Goal: Task Accomplishment & Management: Manage account settings

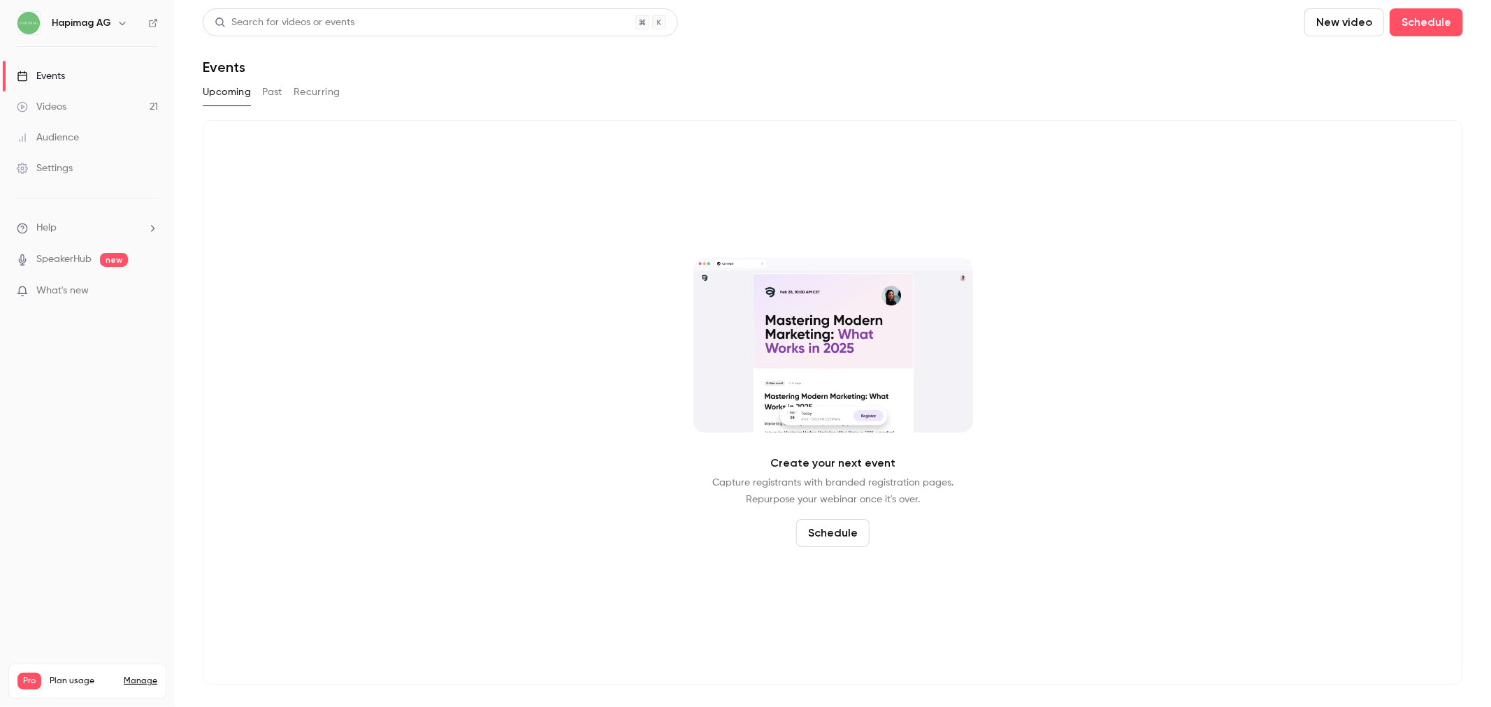
click at [275, 92] on button "Past" at bounding box center [272, 92] width 20 height 22
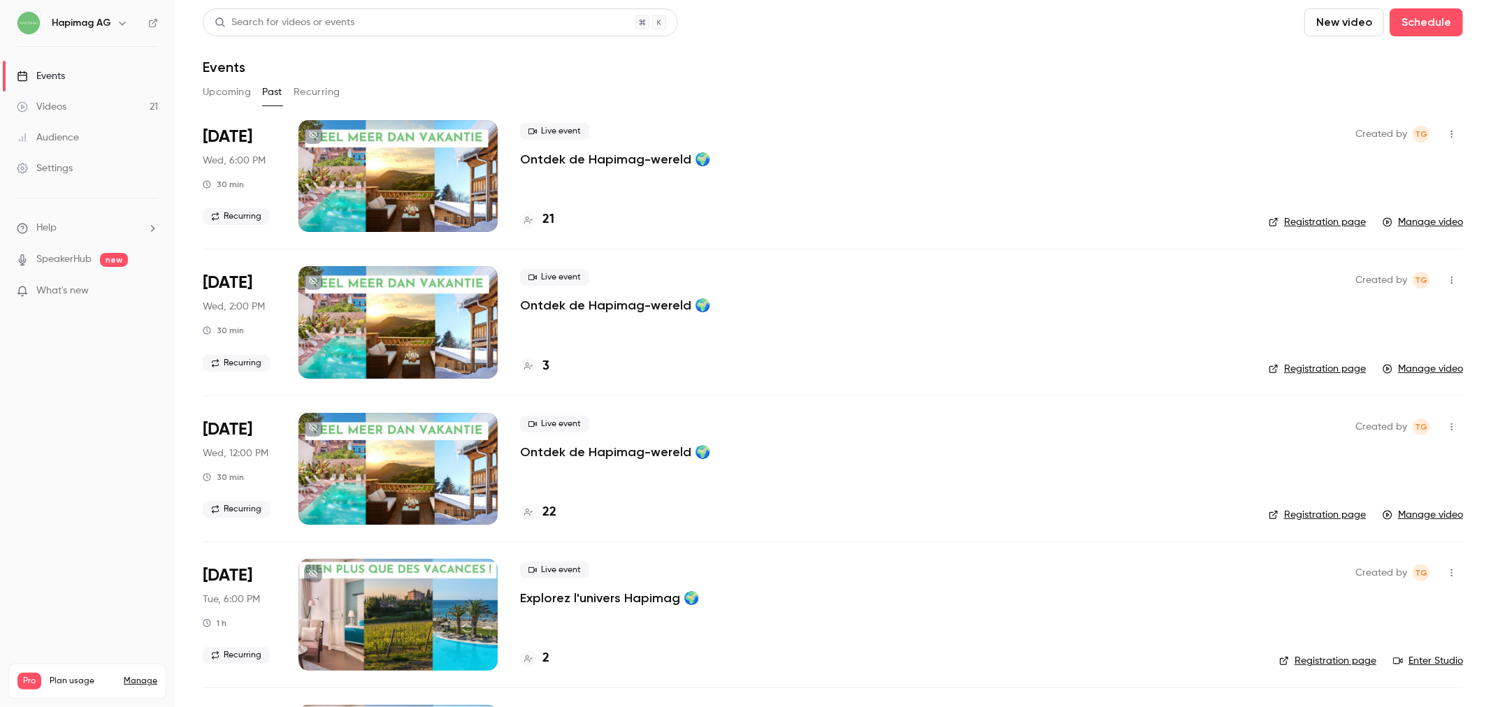
click at [582, 157] on p "Ontdek de Hapimag-wereld 🌍" at bounding box center [615, 159] width 190 height 17
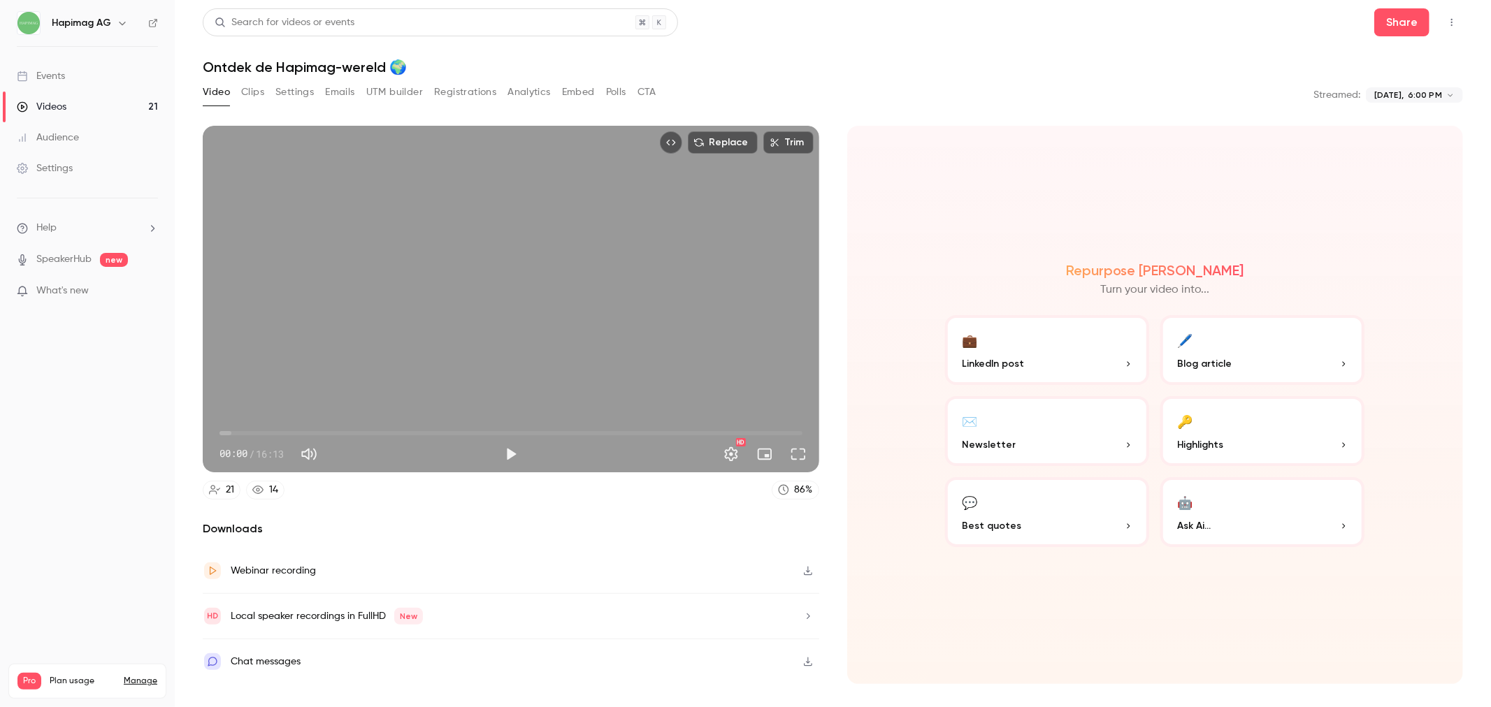
click at [531, 96] on button "Analytics" at bounding box center [528, 92] width 43 height 22
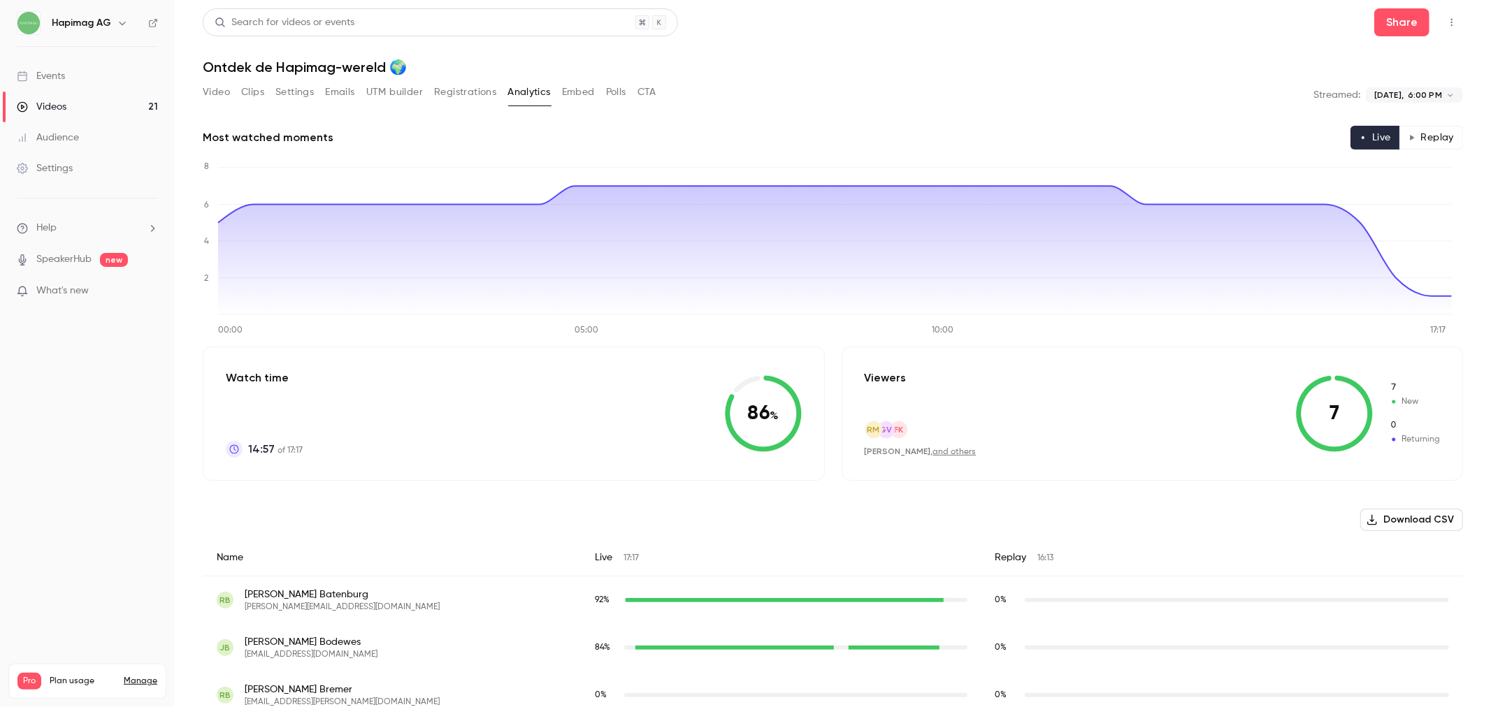
click at [94, 106] on link "Videos 21" at bounding box center [87, 107] width 175 height 31
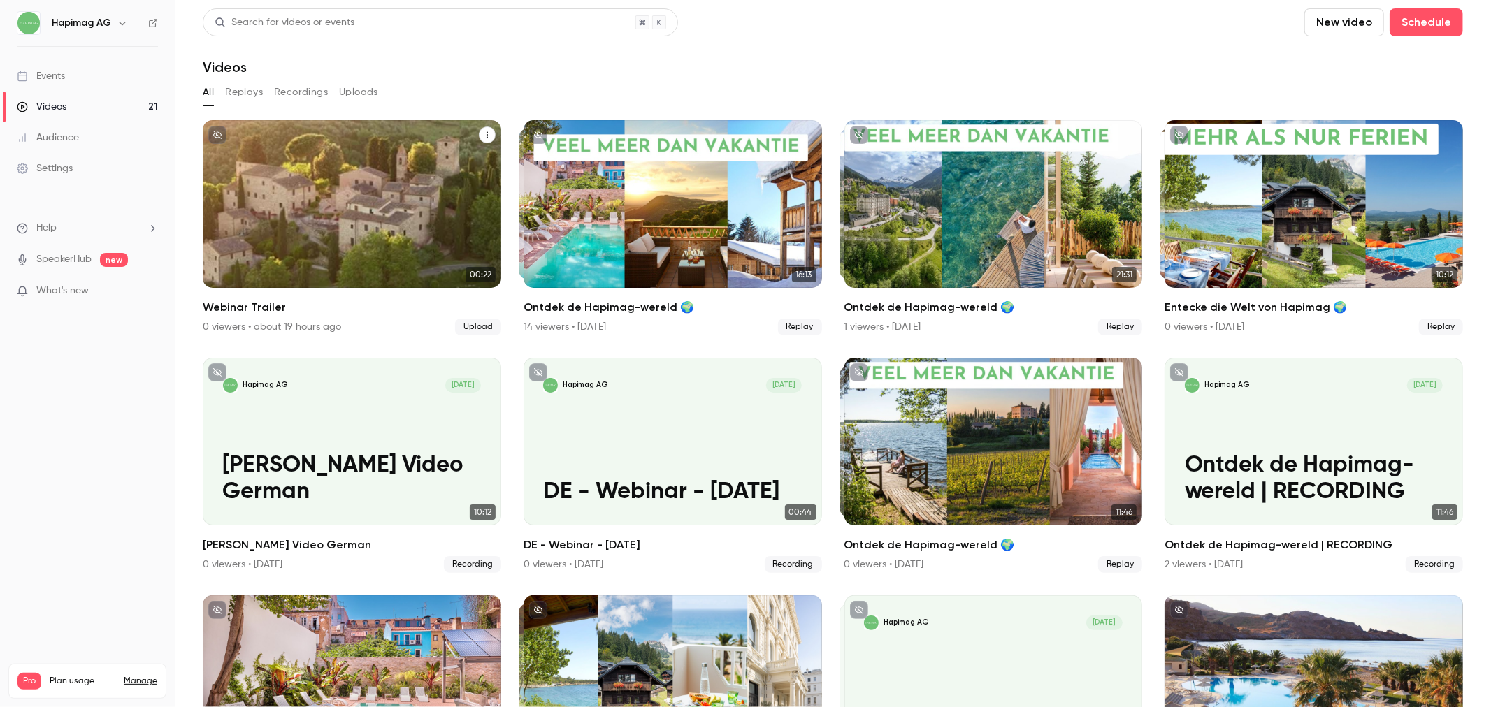
click at [326, 152] on div "Hapimag AG [DATE]" at bounding box center [352, 147] width 259 height 15
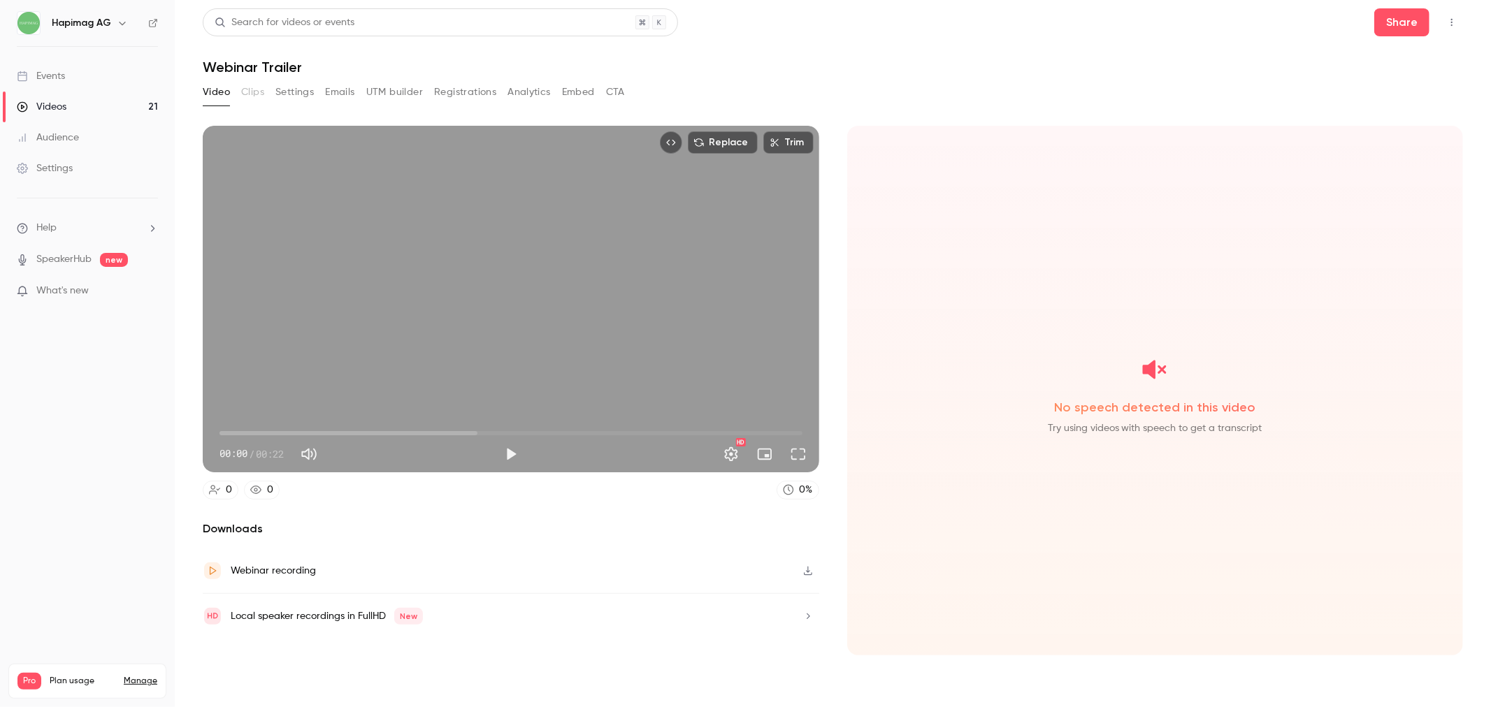
click at [516, 96] on button "Analytics" at bounding box center [528, 92] width 43 height 22
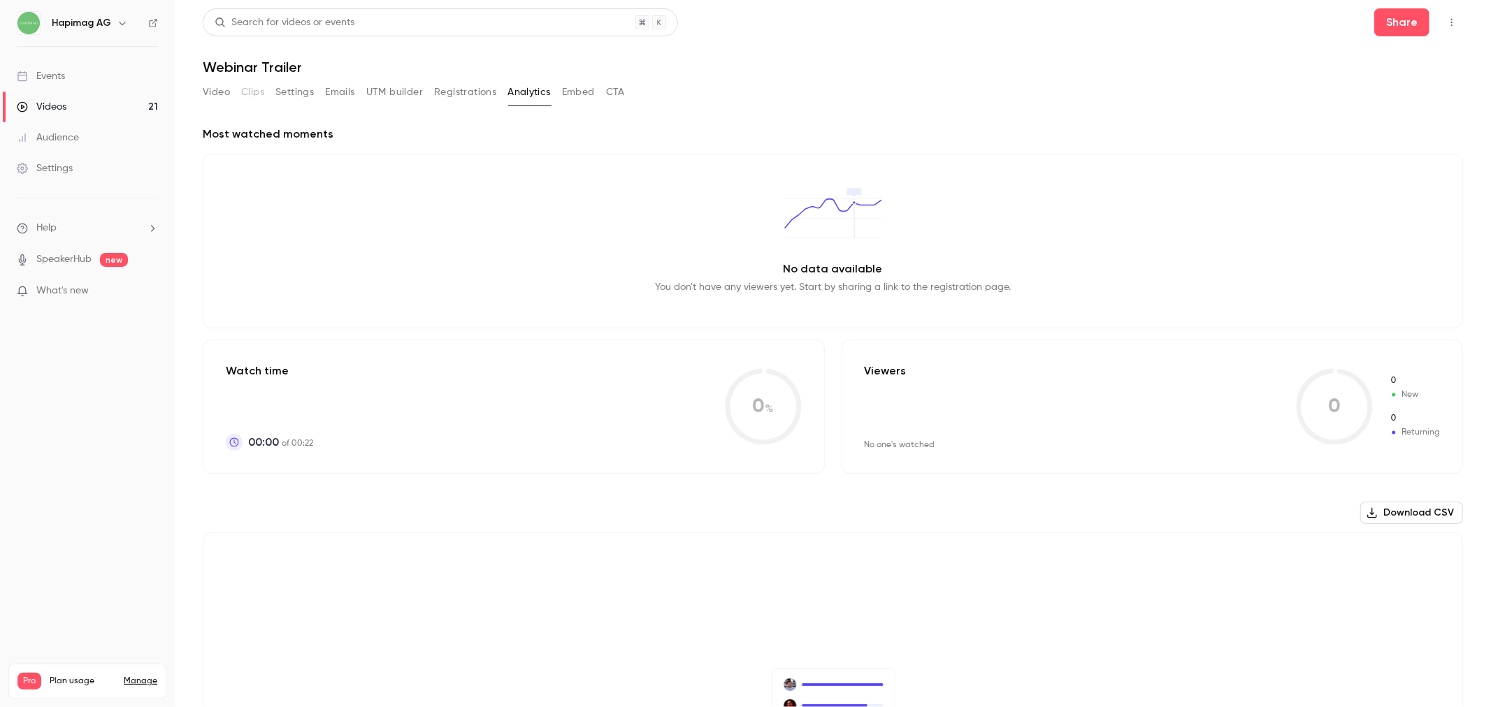
click at [210, 92] on button "Video" at bounding box center [216, 92] width 27 height 22
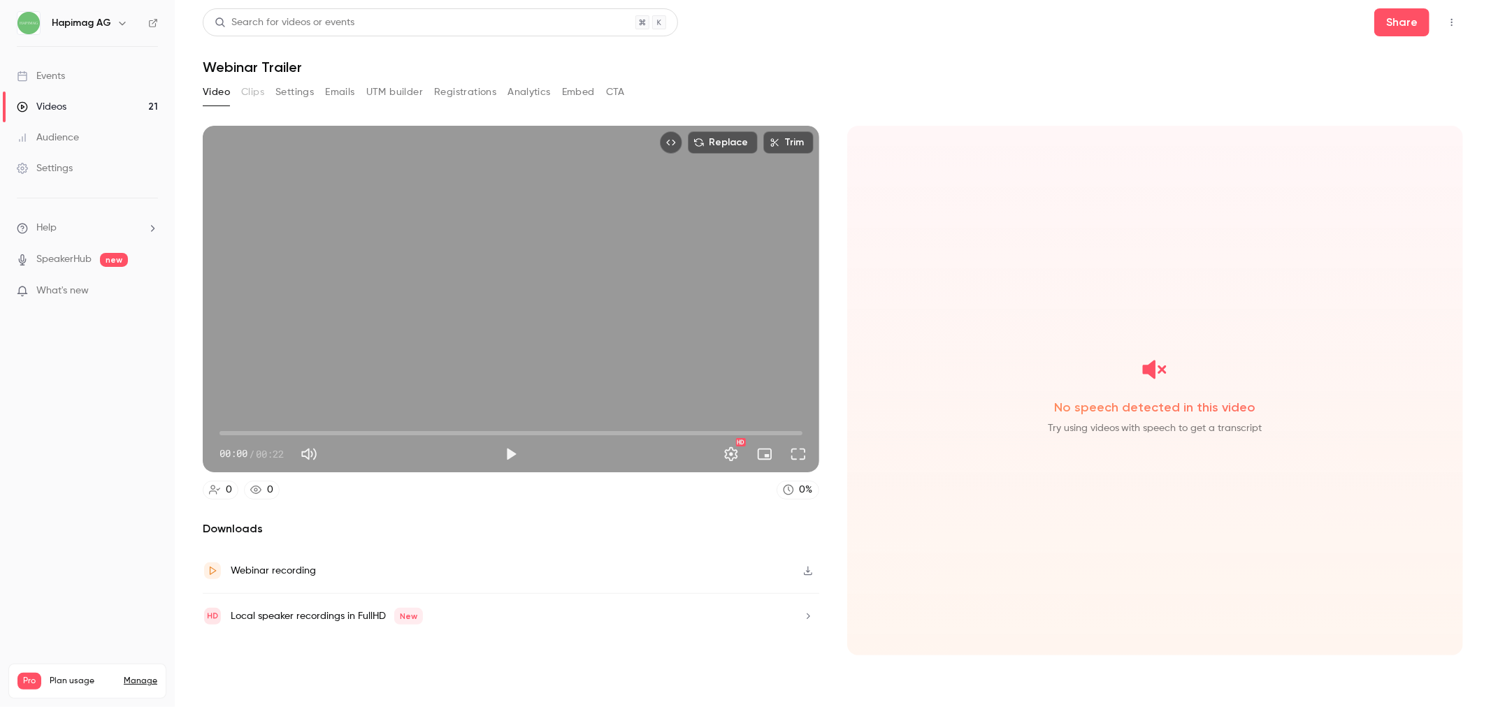
click at [452, 81] on button "Registrations" at bounding box center [465, 92] width 62 height 22
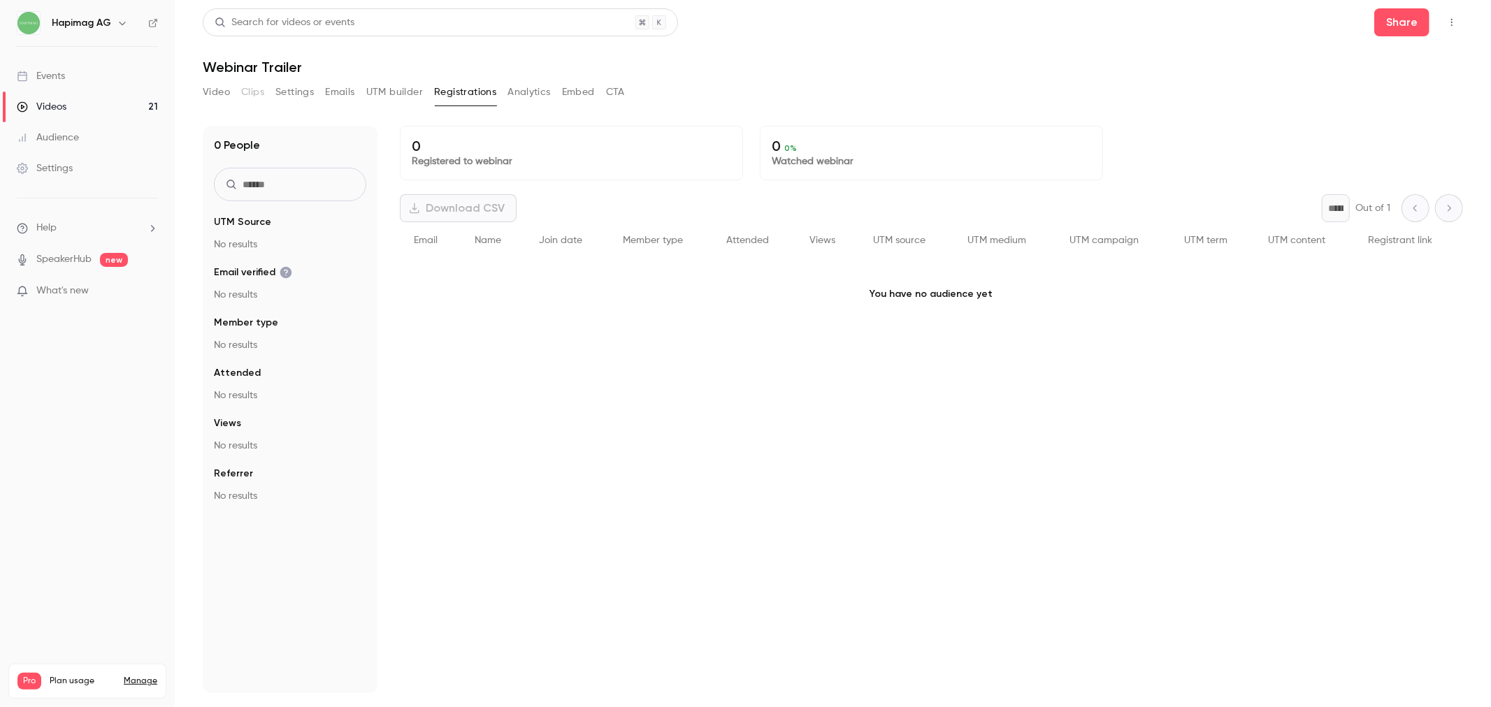
click at [528, 99] on button "Analytics" at bounding box center [528, 92] width 43 height 22
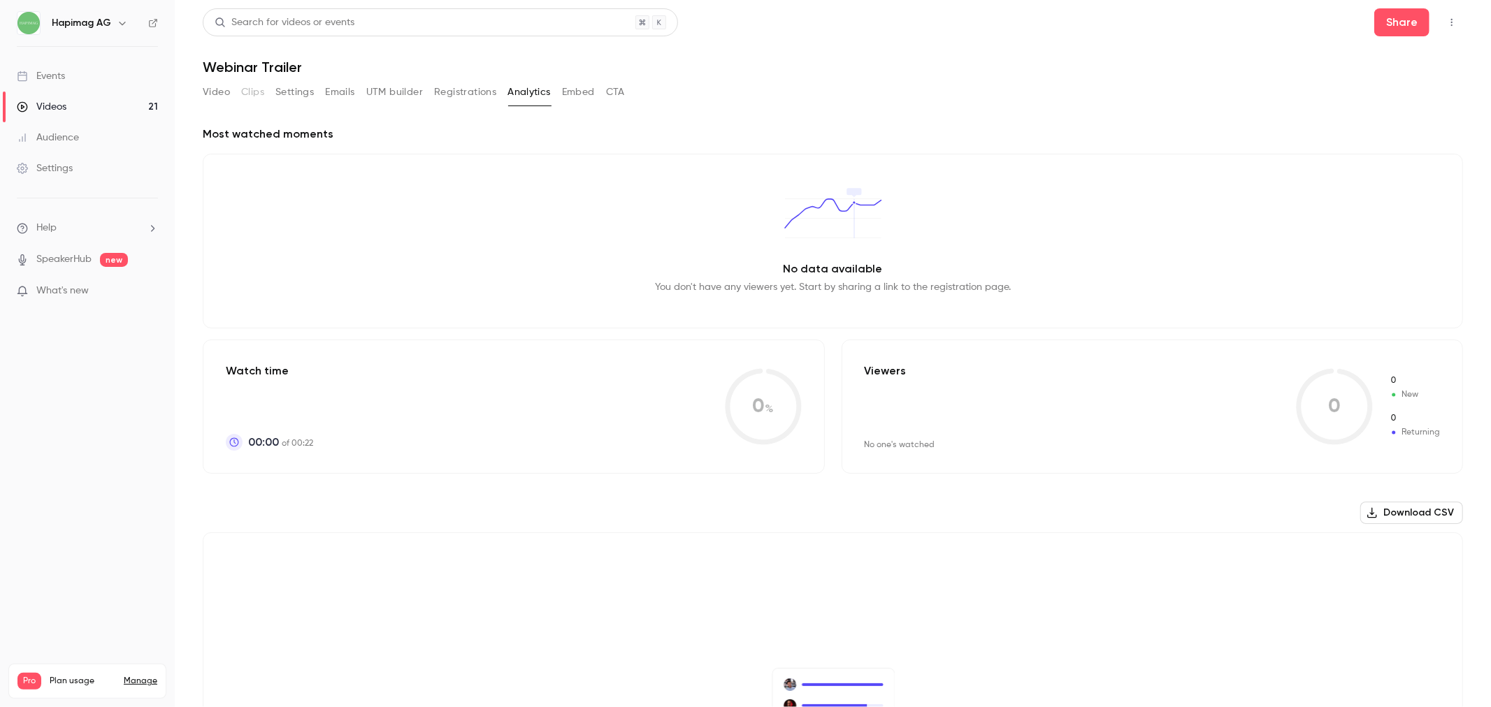
click at [218, 92] on button "Video" at bounding box center [216, 92] width 27 height 22
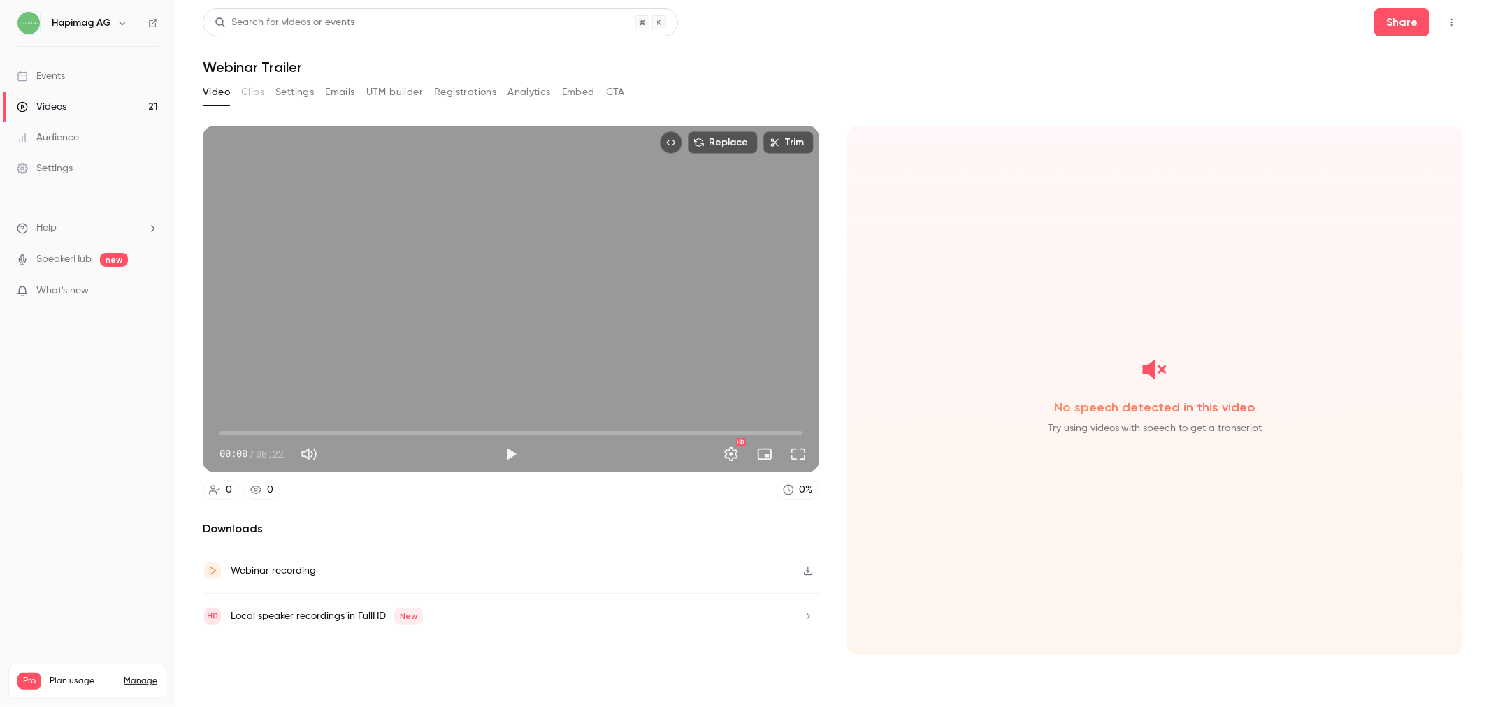
click at [58, 75] on div "Events" at bounding box center [41, 76] width 48 height 14
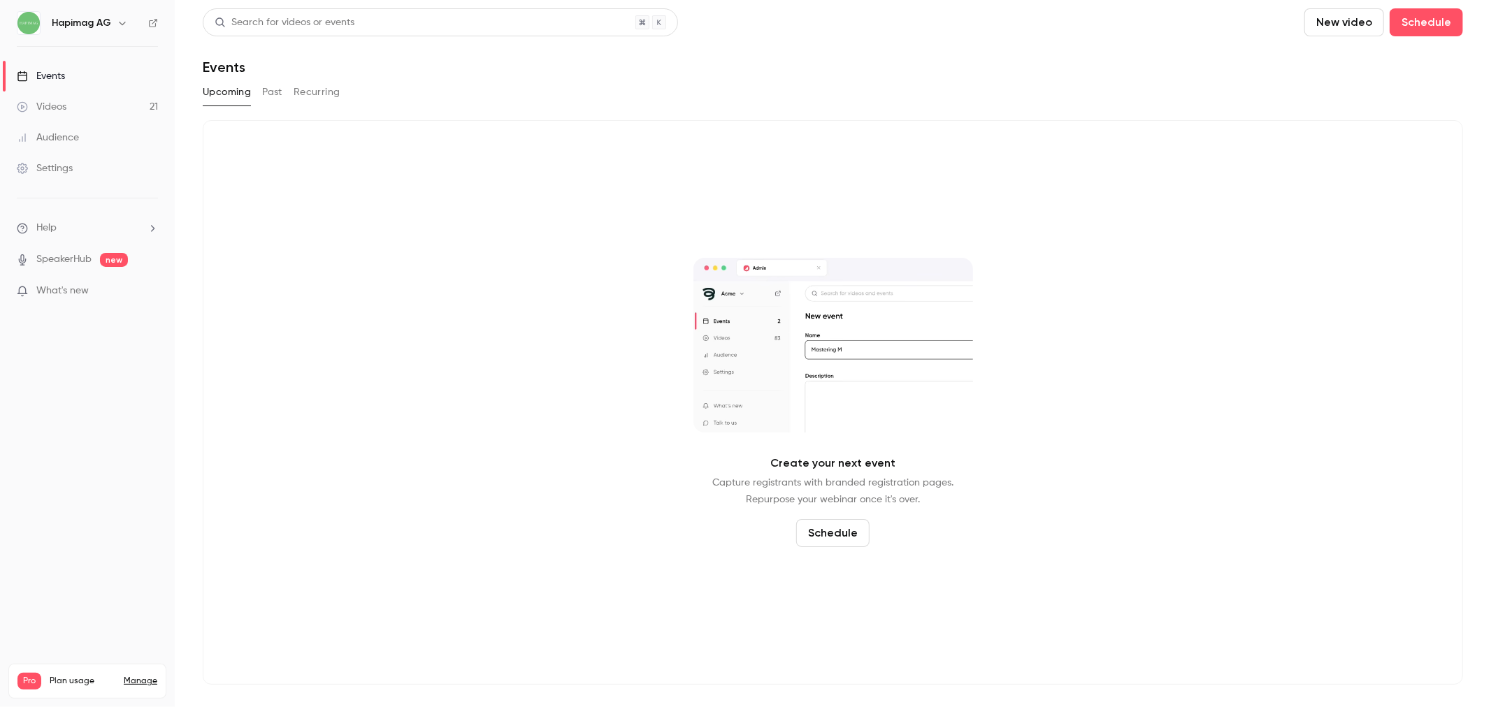
click at [264, 89] on button "Past" at bounding box center [272, 92] width 20 height 22
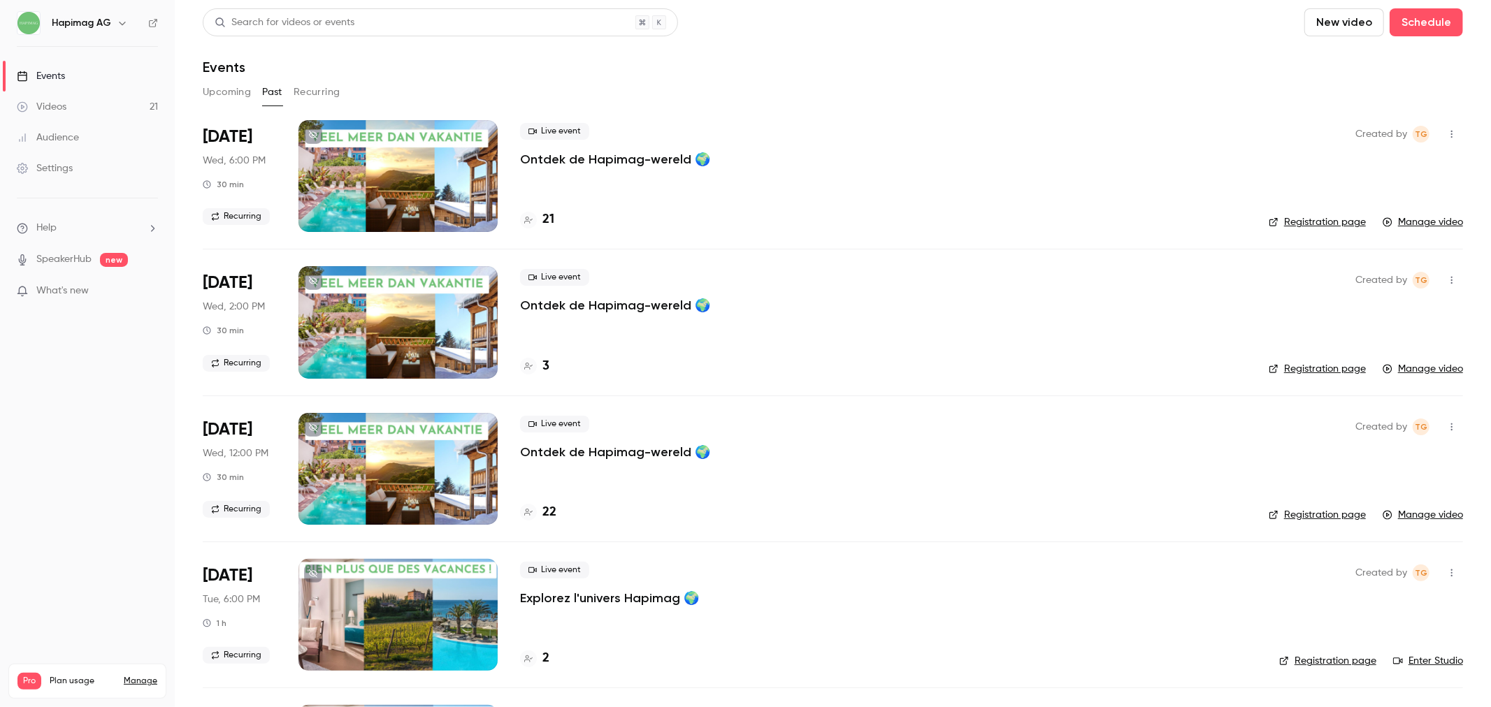
click at [626, 157] on p "Ontdek de Hapimag-wereld 🌍" at bounding box center [615, 159] width 190 height 17
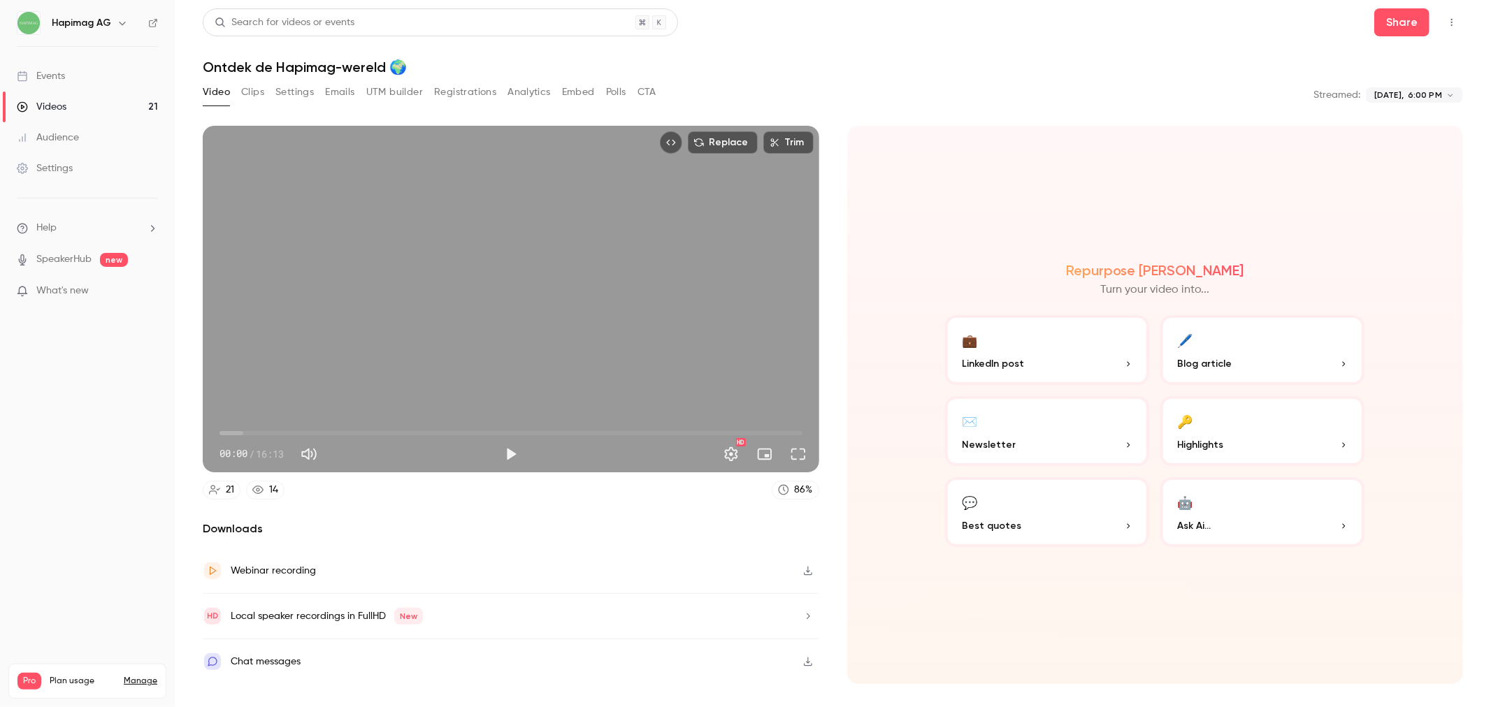
click at [529, 85] on button "Analytics" at bounding box center [528, 92] width 43 height 22
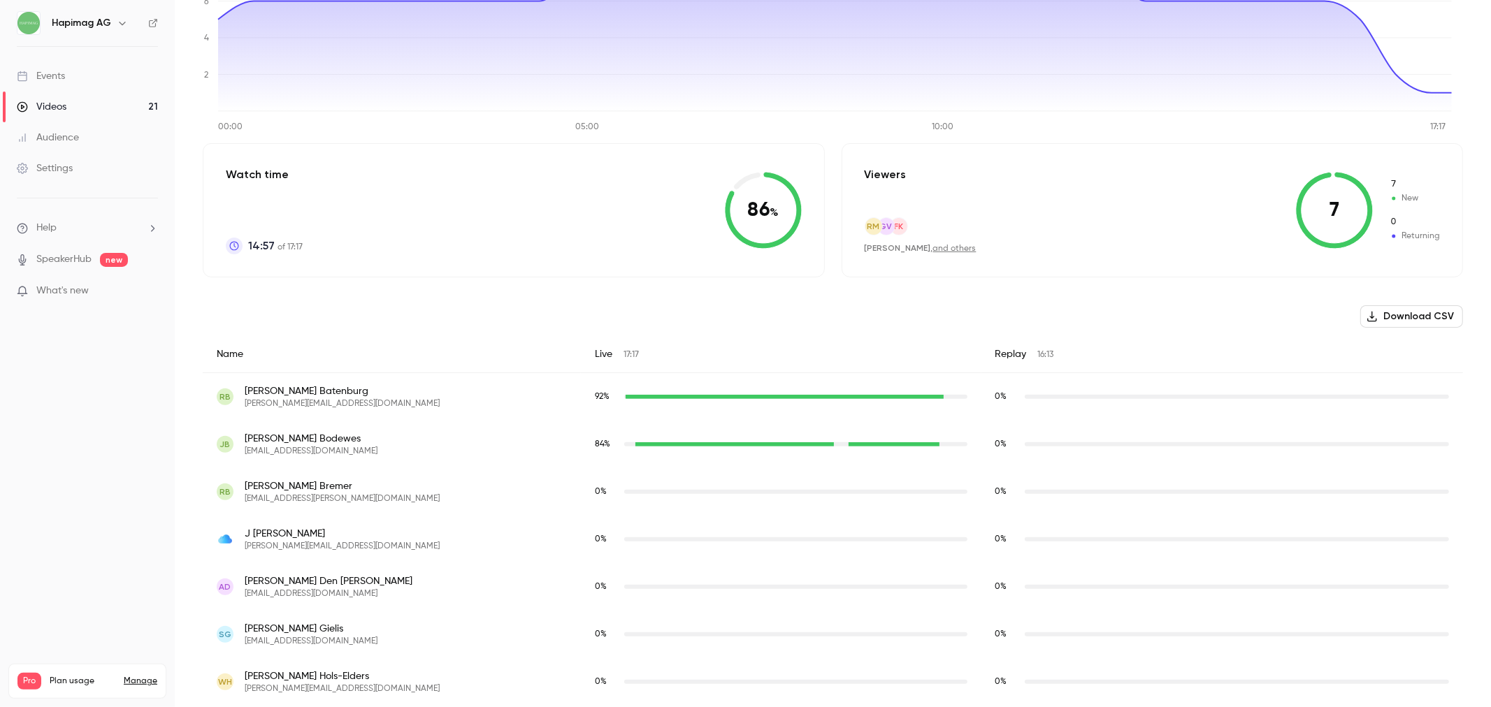
scroll to position [456, 0]
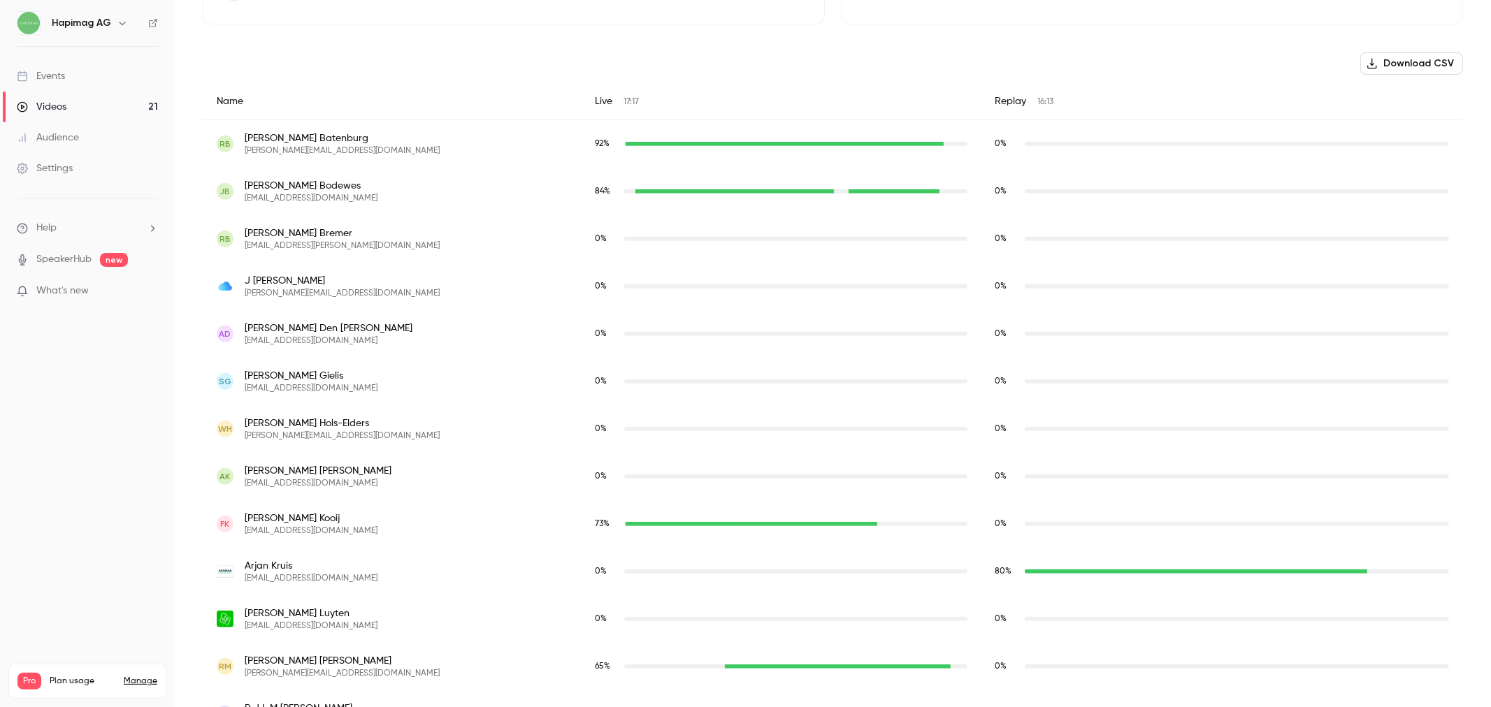
click at [141, 676] on link "Manage" at bounding box center [141, 681] width 34 height 11
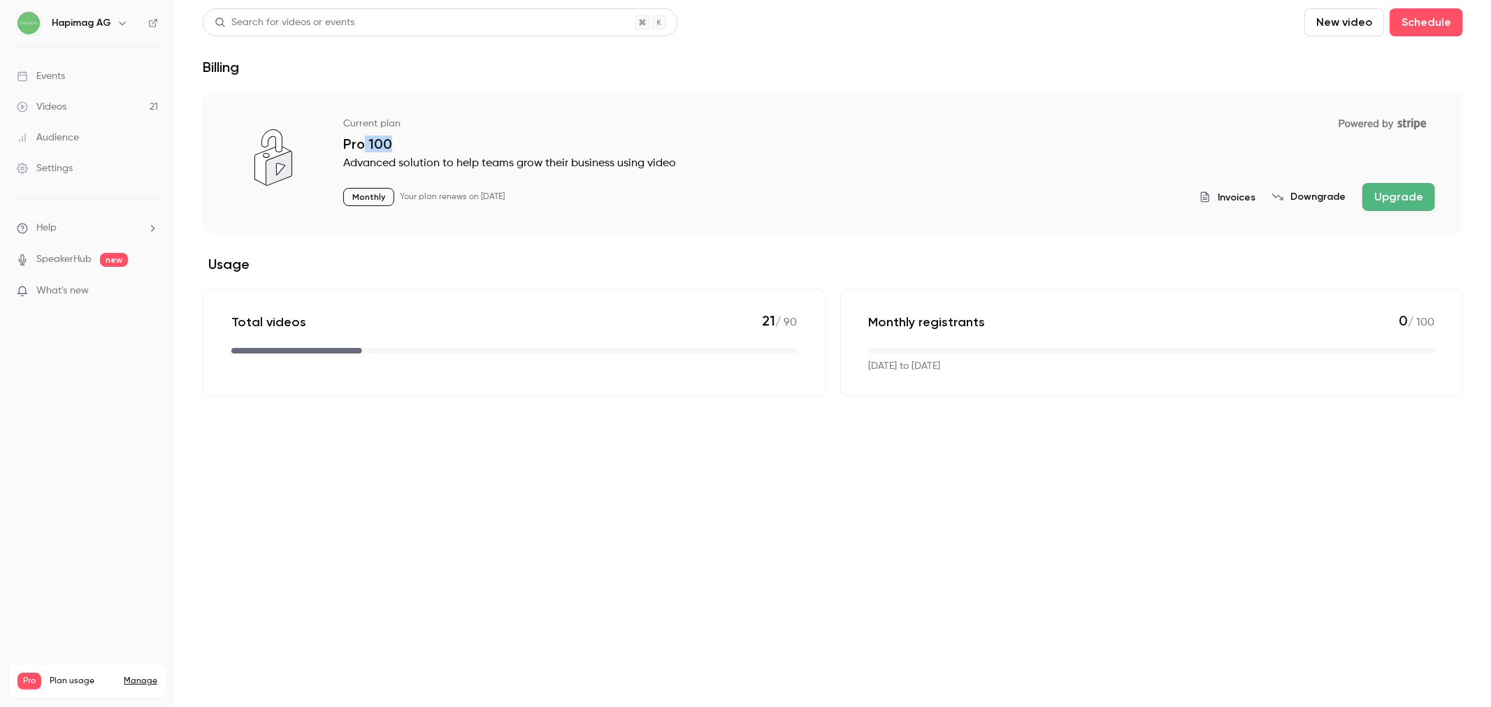
drag, startPoint x: 364, startPoint y: 141, endPoint x: 404, endPoint y: 144, distance: 39.9
click at [404, 144] on p "Pro 100" at bounding box center [889, 144] width 1092 height 17
